Goal: Task Accomplishment & Management: Manage account settings

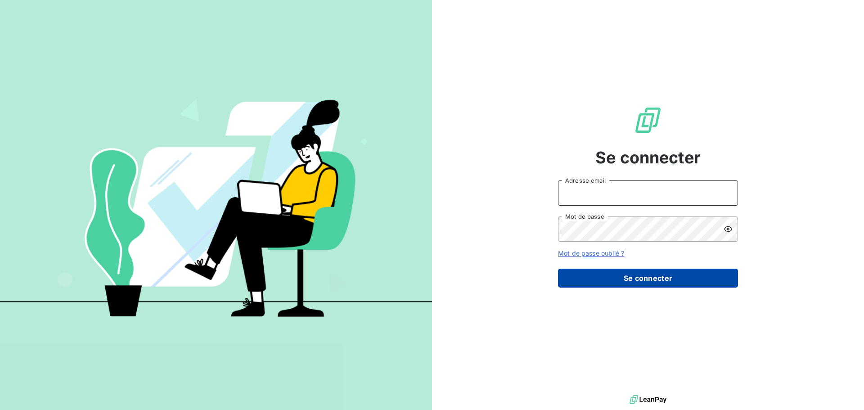
type input "[EMAIL_ADDRESS][DOMAIN_NAME]"
click at [635, 283] on button "Se connecter" at bounding box center [648, 278] width 180 height 19
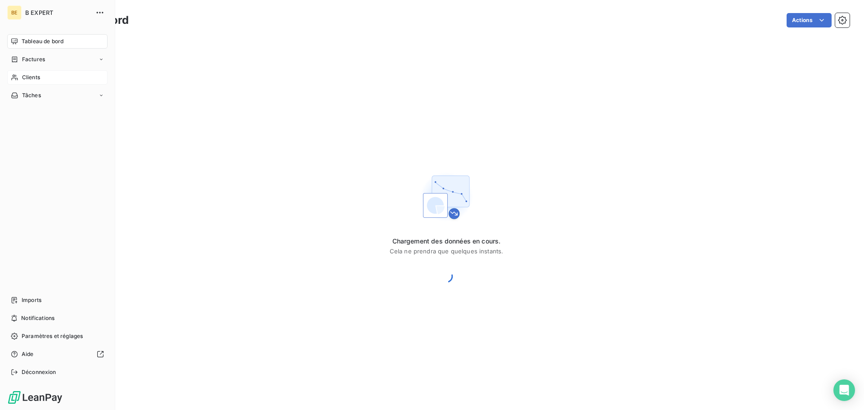
click at [18, 78] on icon at bounding box center [15, 77] width 8 height 7
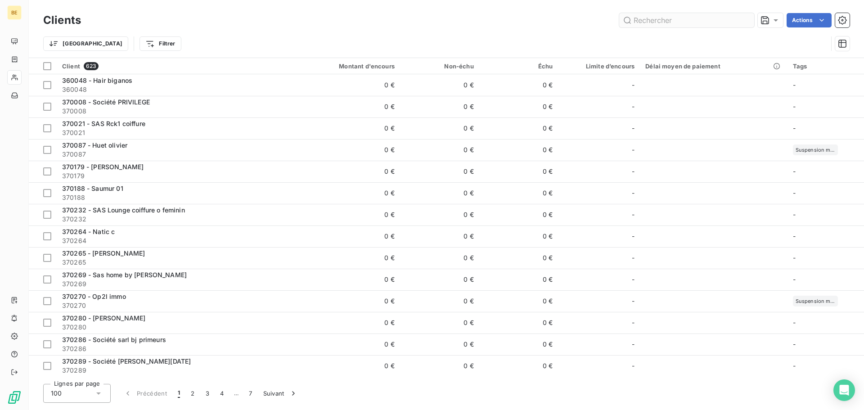
click at [656, 19] on input "text" at bounding box center [686, 20] width 135 height 14
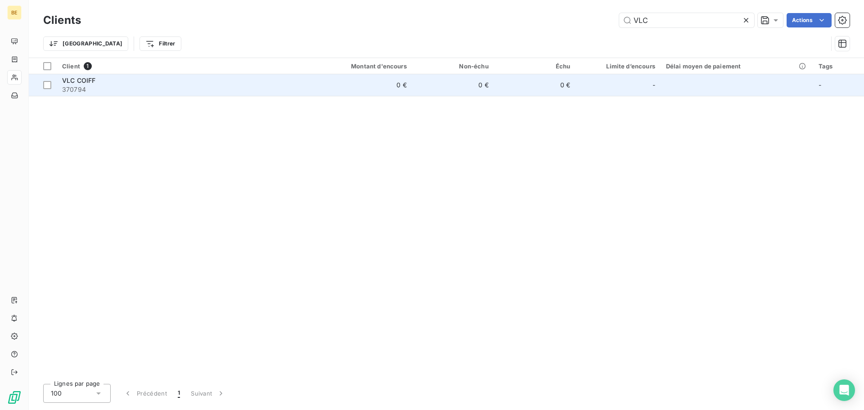
type input "VLC"
click at [362, 84] on td "0 €" at bounding box center [357, 85] width 110 height 22
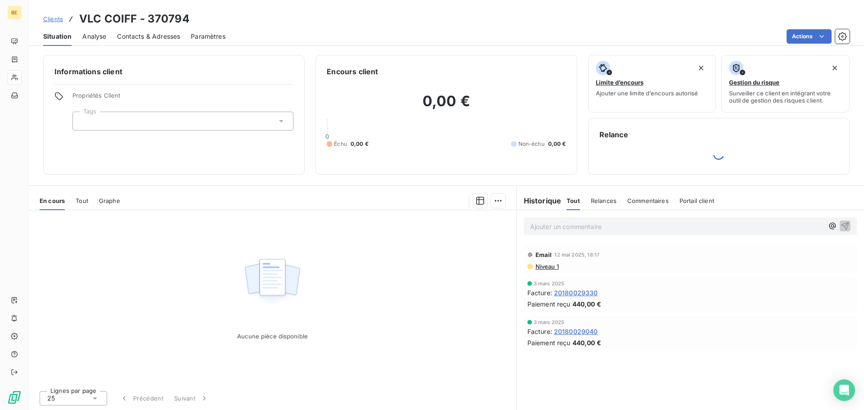
scroll to position [0, 0]
click at [83, 193] on div "Tout" at bounding box center [82, 200] width 13 height 19
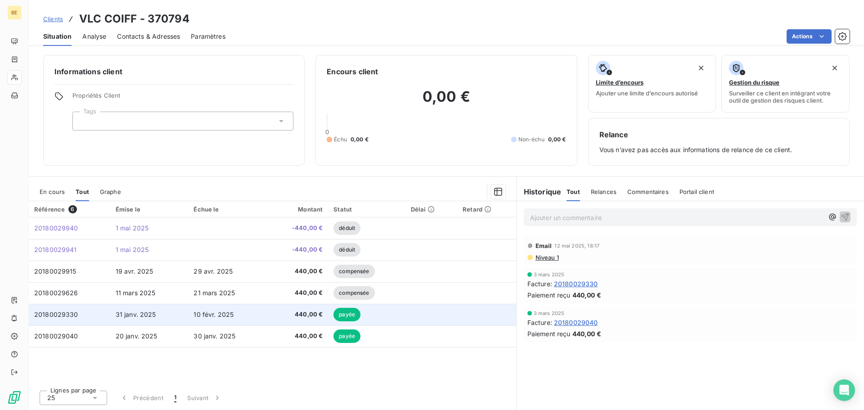
scroll to position [0, 0]
